Goal: Use online tool/utility: Utilize a website feature to perform a specific function

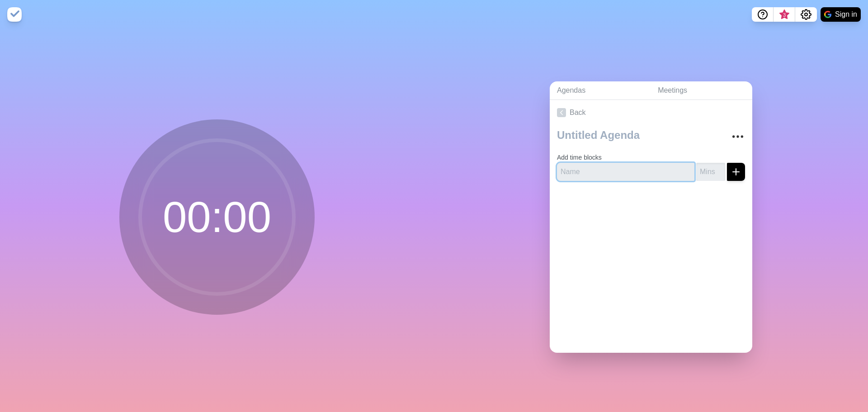
click at [606, 165] on input "text" at bounding box center [625, 172] width 137 height 18
type input "[PERSON_NAME]"
click at [727, 163] on button "submit" at bounding box center [736, 172] width 18 height 18
type input "10"
click button "submit" at bounding box center [736, 172] width 18 height 18
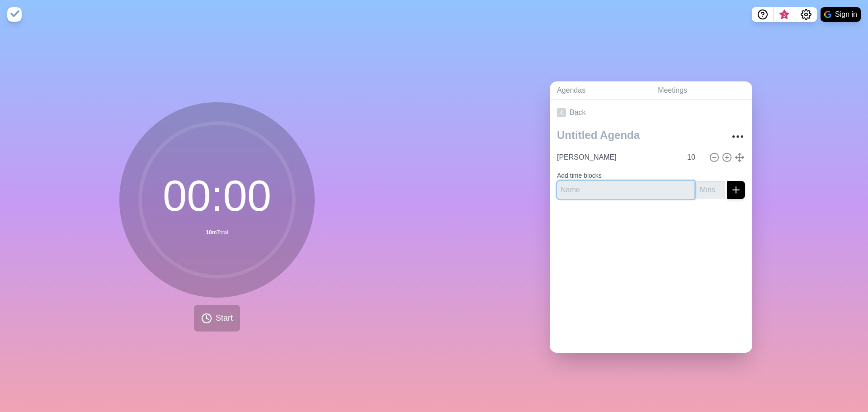
click at [606, 186] on input "text" at bounding box center [625, 190] width 137 height 18
type input "[PERSON_NAME]"
click at [727, 181] on button "submit" at bounding box center [736, 190] width 18 height 18
type input "10"
click at [727, 181] on button "submit" at bounding box center [736, 190] width 18 height 18
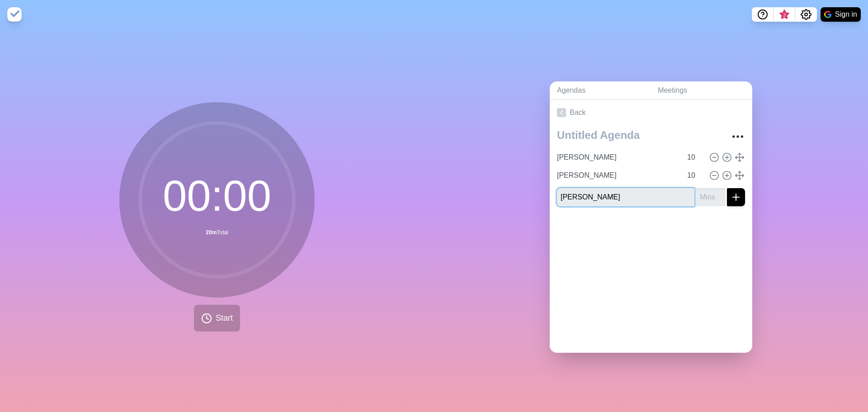
type input "[PERSON_NAME]"
click at [727, 188] on button "submit" at bounding box center [736, 197] width 18 height 18
type input "10"
click at [727, 188] on button "submit" at bounding box center [736, 197] width 18 height 18
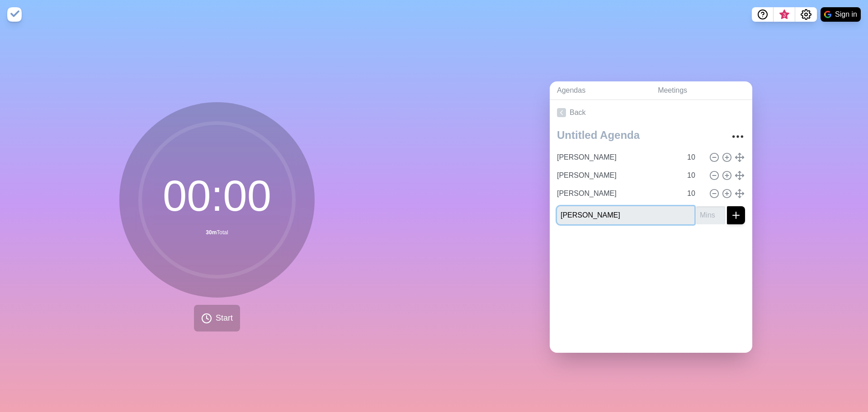
type input "[PERSON_NAME]"
click at [727, 206] on button "submit" at bounding box center [736, 215] width 18 height 18
type input "10"
click at [727, 206] on button "submit" at bounding box center [736, 215] width 18 height 18
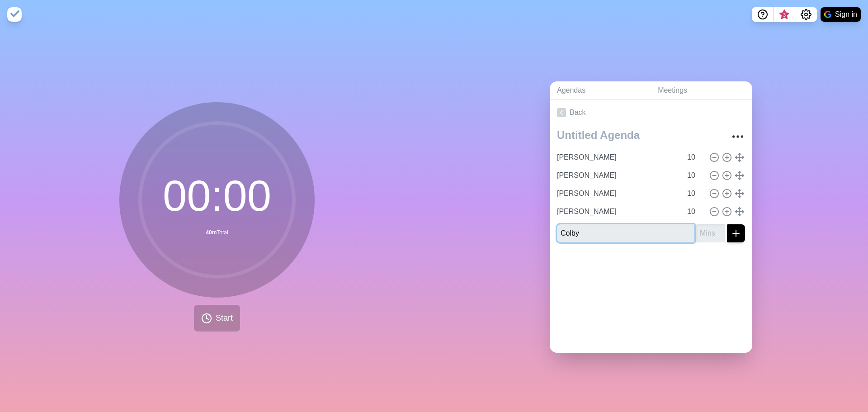
type input "Colby"
click at [727, 224] on button "submit" at bounding box center [736, 233] width 18 height 18
type input "10"
click at [727, 224] on button "submit" at bounding box center [736, 233] width 18 height 18
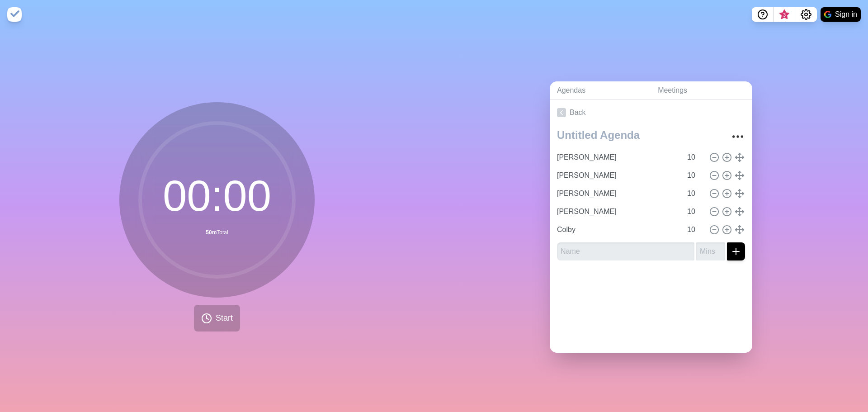
click at [710, 322] on div "Back [PERSON_NAME] 10 [PERSON_NAME] 10 [PERSON_NAME] 10 Matt 10 Colby 10" at bounding box center [650, 226] width 202 height 253
click at [211, 306] on button "Start" at bounding box center [217, 318] width 46 height 27
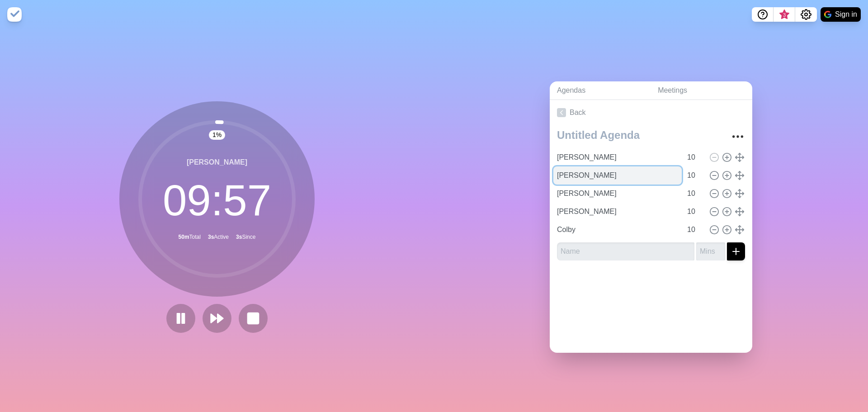
click at [606, 174] on input "[PERSON_NAME]" at bounding box center [617, 175] width 128 height 18
click at [217, 314] on polygon at bounding box center [220, 318] width 6 height 9
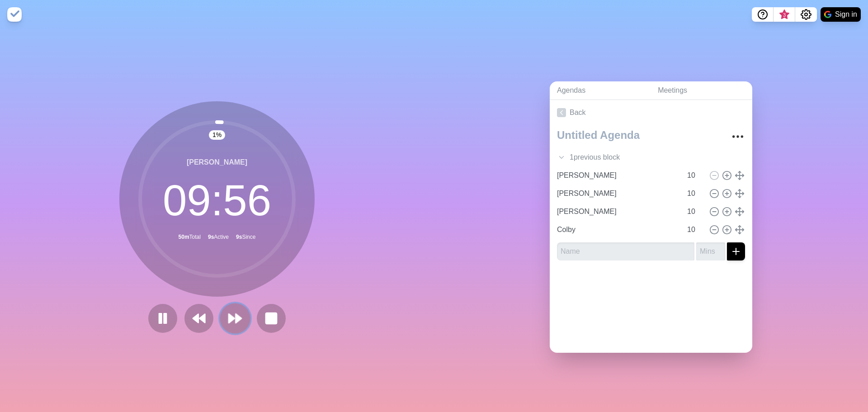
click at [229, 314] on polygon at bounding box center [232, 318] width 6 height 9
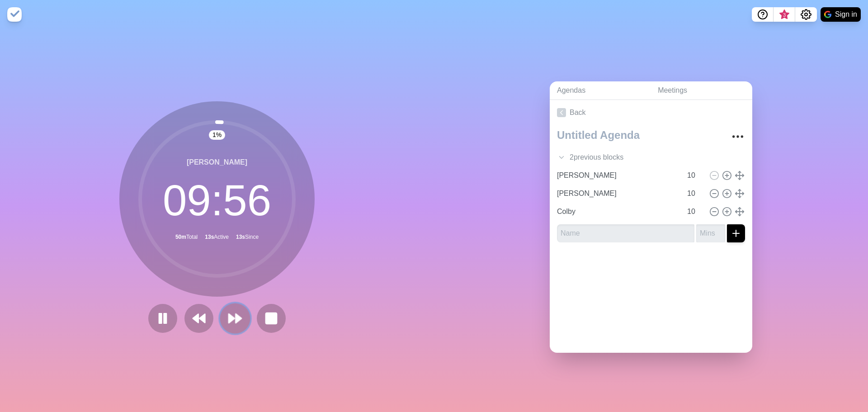
click at [223, 315] on button at bounding box center [235, 318] width 30 height 30
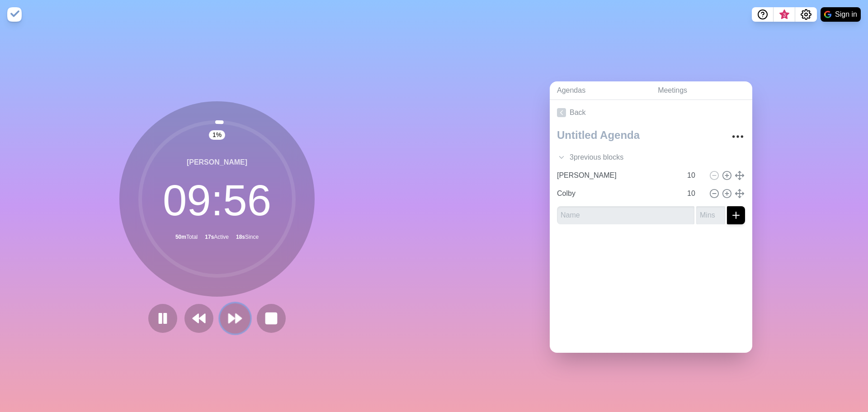
click at [223, 315] on button at bounding box center [235, 318] width 30 height 30
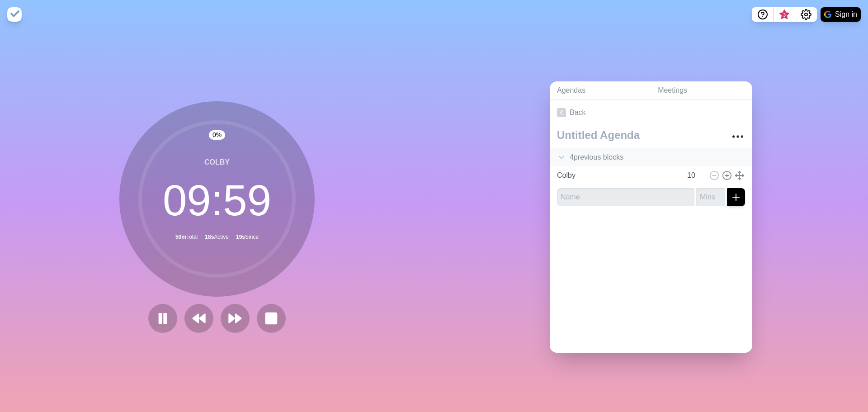
click at [559, 156] on polyline at bounding box center [561, 157] width 4 height 2
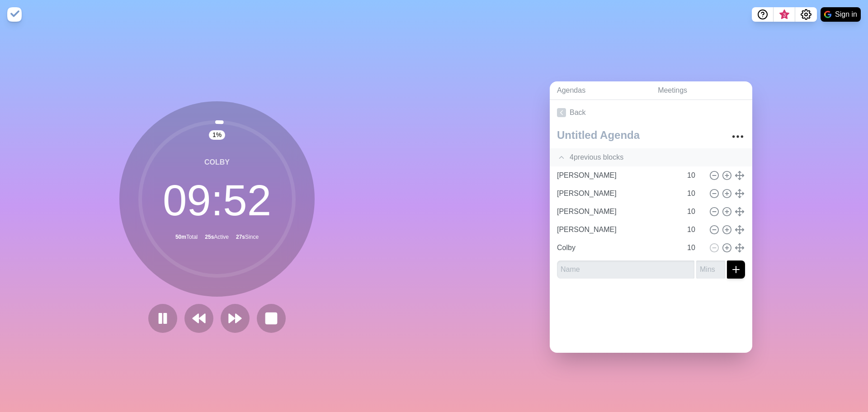
drag, startPoint x: 217, startPoint y: 118, endPoint x: 269, endPoint y: 202, distance: 98.0
click at [269, 201] on circle at bounding box center [217, 199] width 154 height 154
